Goal: Check status: Verify the current state of an ongoing process or item

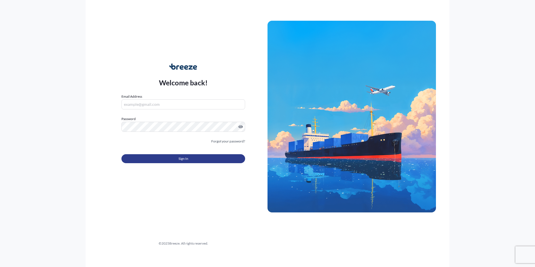
type input "[PERSON_NAME][EMAIL_ADDRESS][DOMAIN_NAME]"
click at [178, 158] on button "Sign In" at bounding box center [183, 158] width 124 height 9
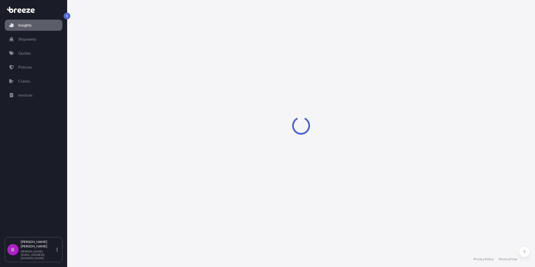
select select "2025"
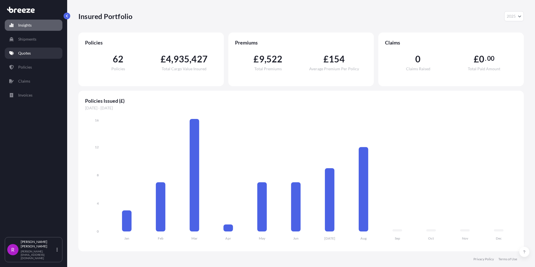
click at [33, 57] on link "Quotes" at bounding box center [34, 53] width 58 height 11
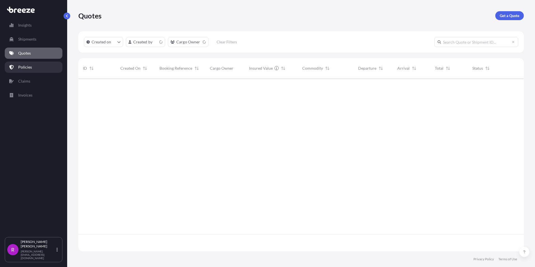
scroll to position [172, 441]
click at [22, 71] on link "Policies" at bounding box center [34, 67] width 58 height 11
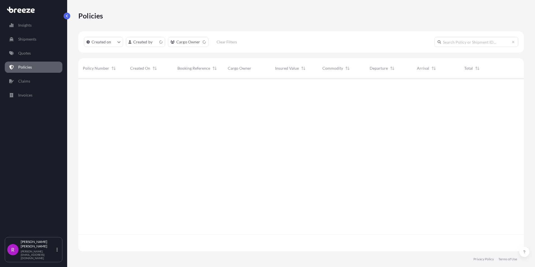
scroll to position [172, 441]
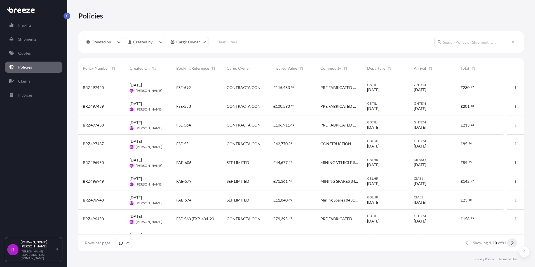
click at [514, 244] on icon at bounding box center [512, 242] width 3 height 5
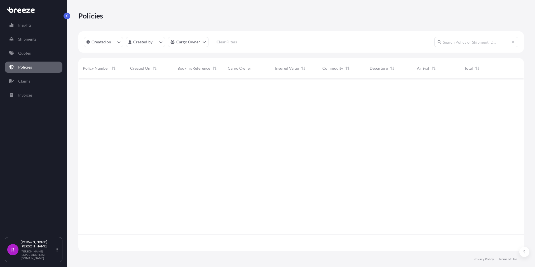
click at [513, 243] on div at bounding box center [301, 243] width 446 height 17
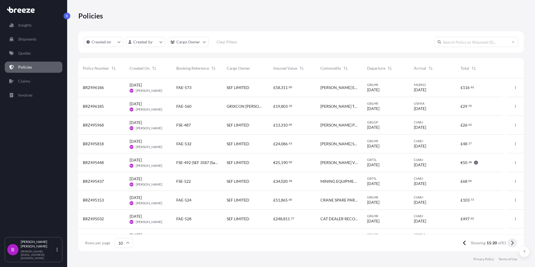
click at [513, 243] on icon at bounding box center [512, 243] width 3 height 4
click at [465, 245] on icon at bounding box center [464, 243] width 3 height 4
click at [90, 181] on span "BRZ495437" at bounding box center [93, 182] width 21 height 6
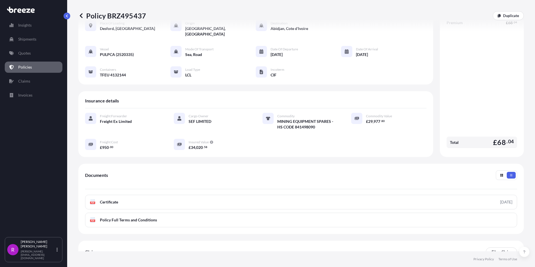
scroll to position [70, 0]
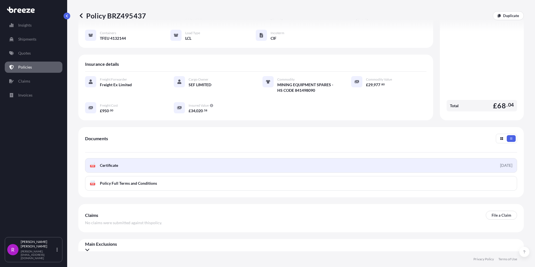
click at [106, 163] on span "Certificate" at bounding box center [109, 166] width 18 height 6
